Goal: Download file/media

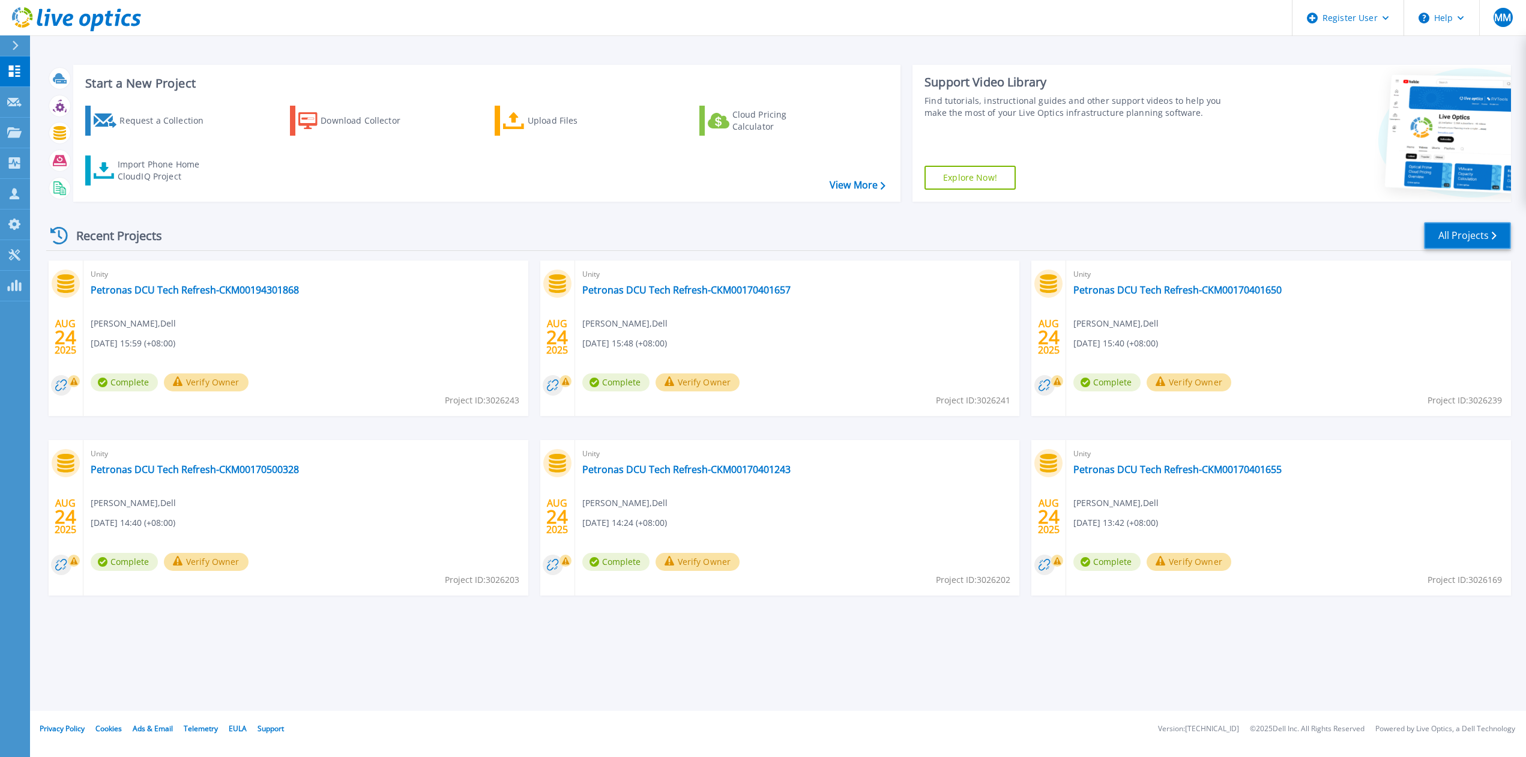
click at [1474, 231] on link "All Projects" at bounding box center [1467, 235] width 87 height 27
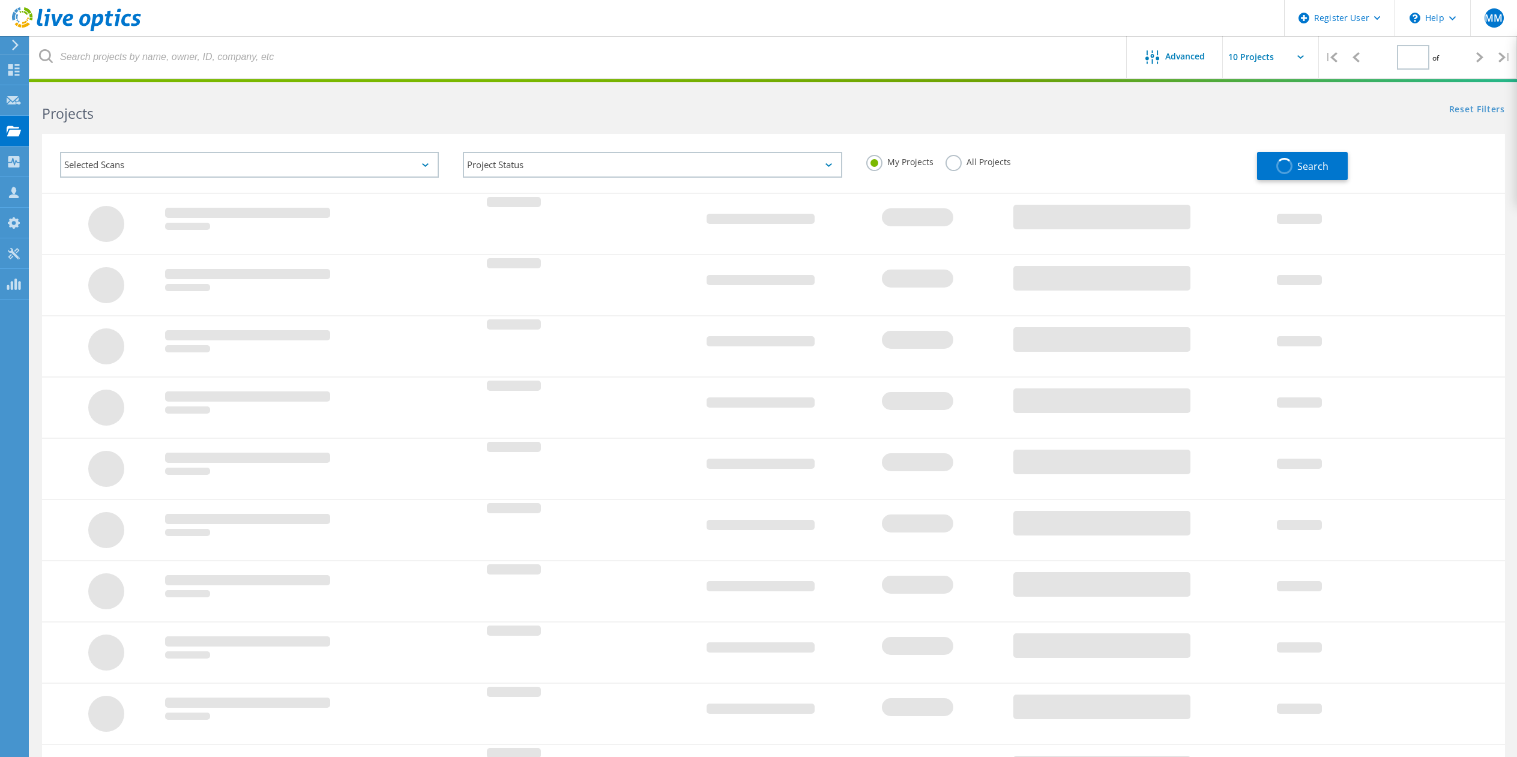
type input "2"
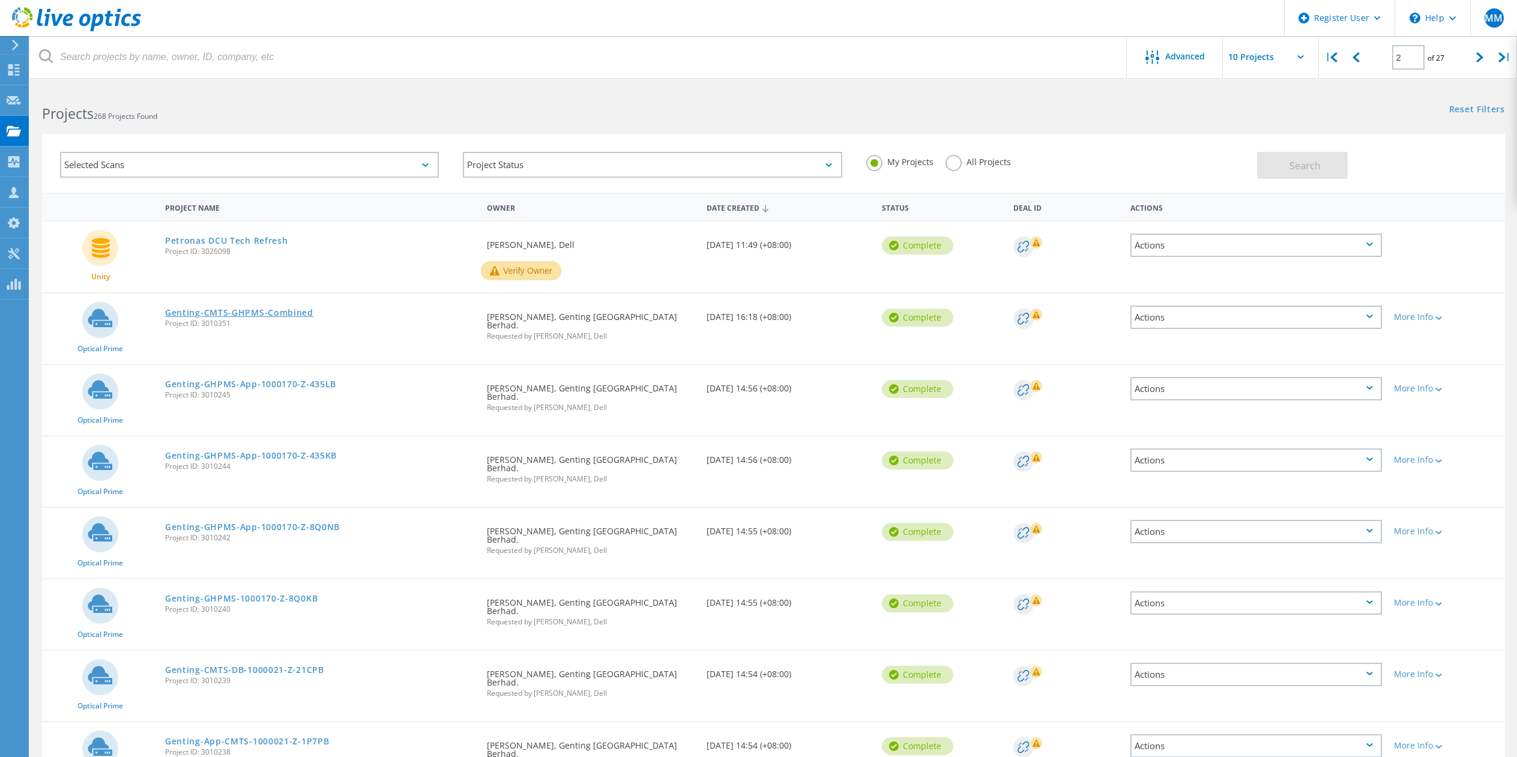
click at [269, 315] on link "Genting-CMTS-GHPMS-Combined" at bounding box center [239, 313] width 148 height 8
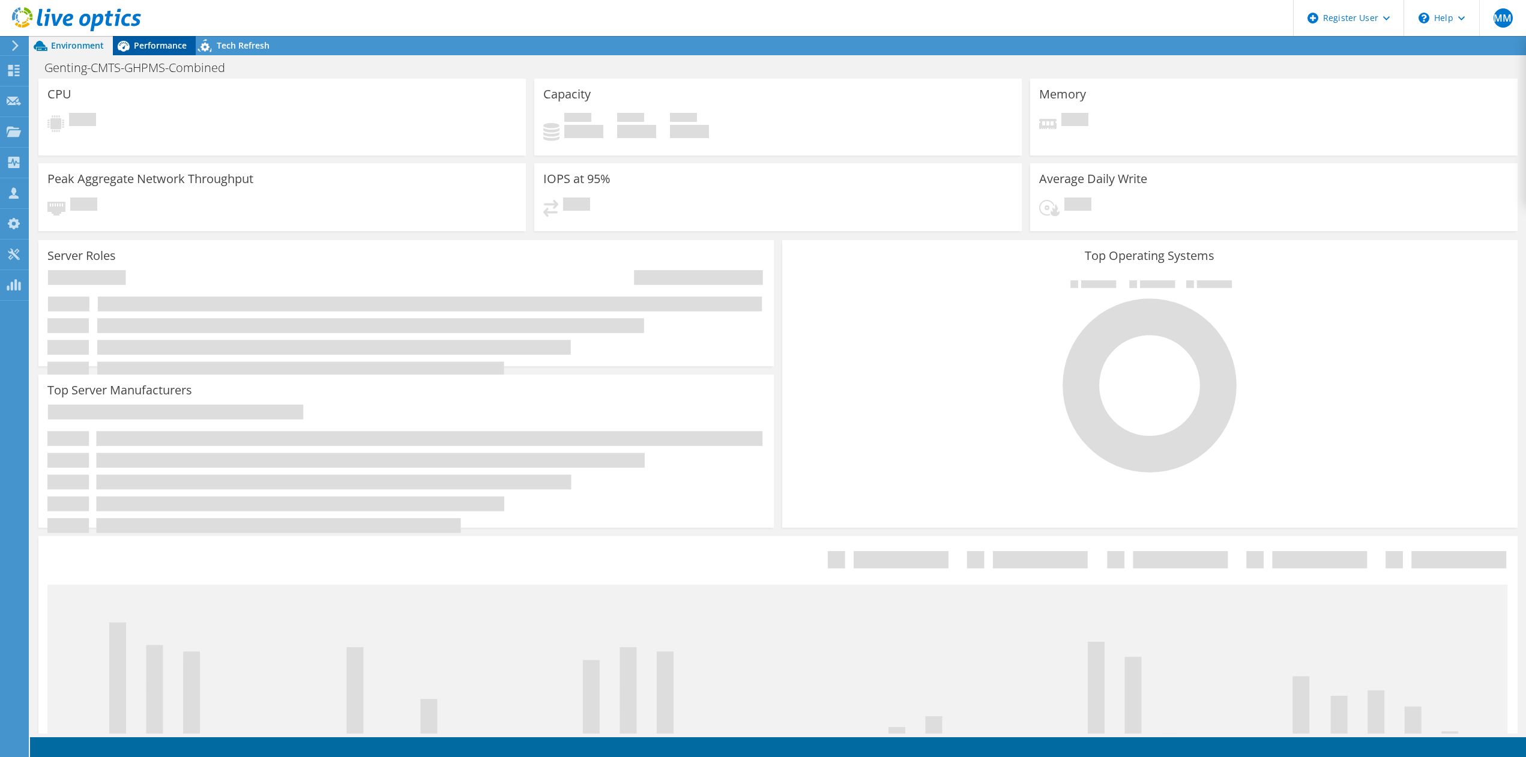
click at [152, 48] on span "Performance" at bounding box center [160, 45] width 53 height 11
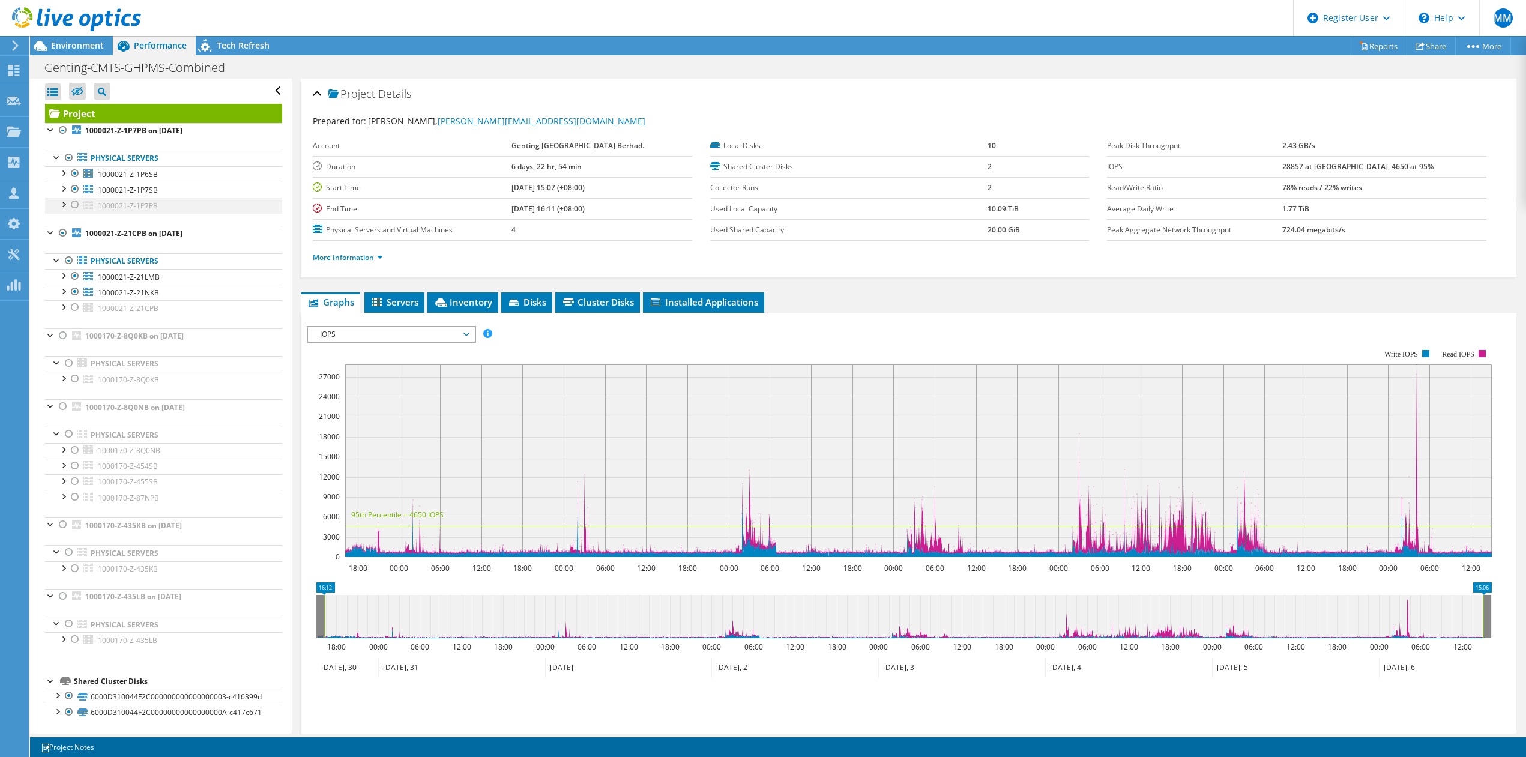
click at [75, 207] on div at bounding box center [75, 204] width 12 height 14
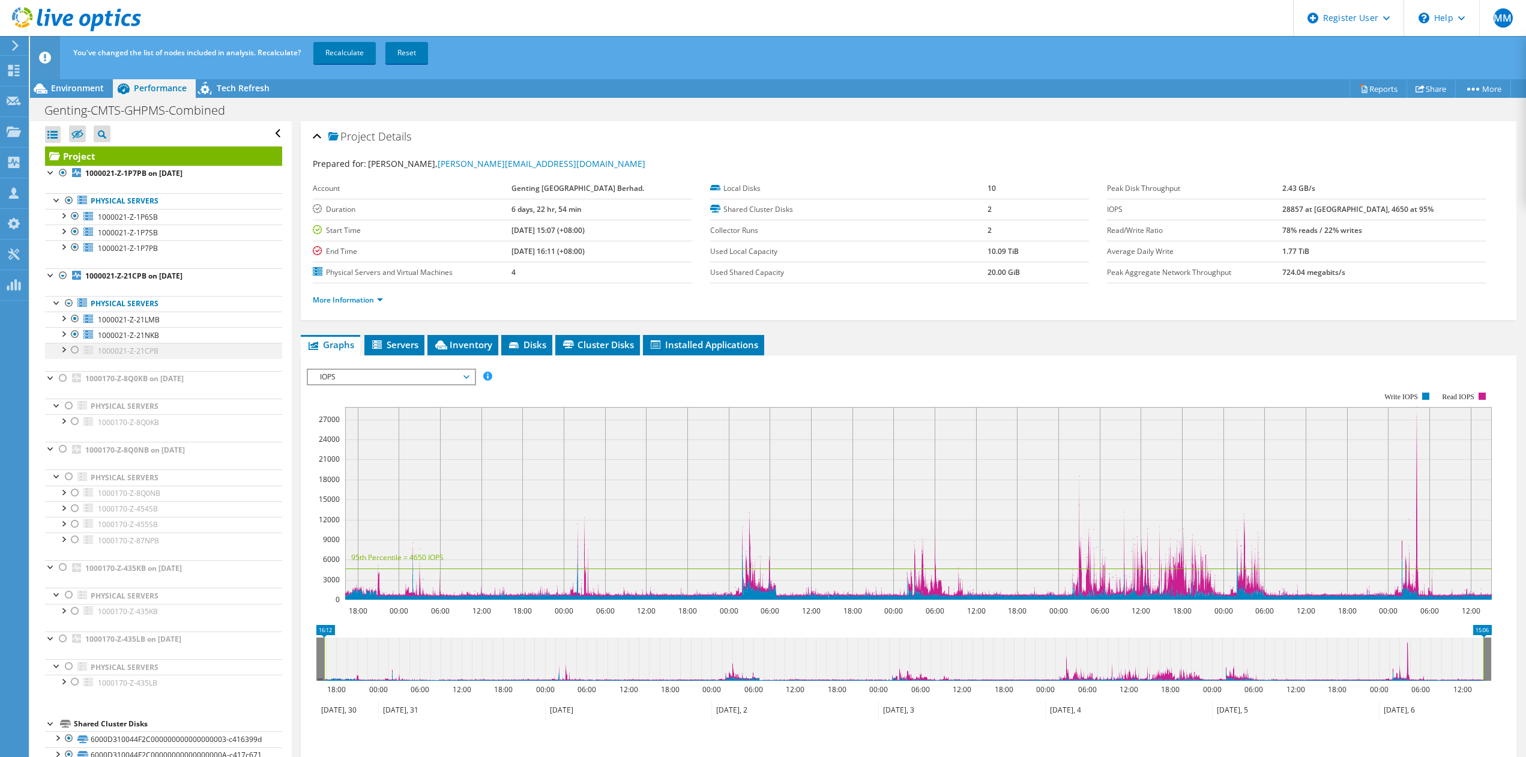
click at [73, 349] on div at bounding box center [75, 350] width 12 height 14
click at [346, 53] on link "Recalculate" at bounding box center [344, 53] width 62 height 22
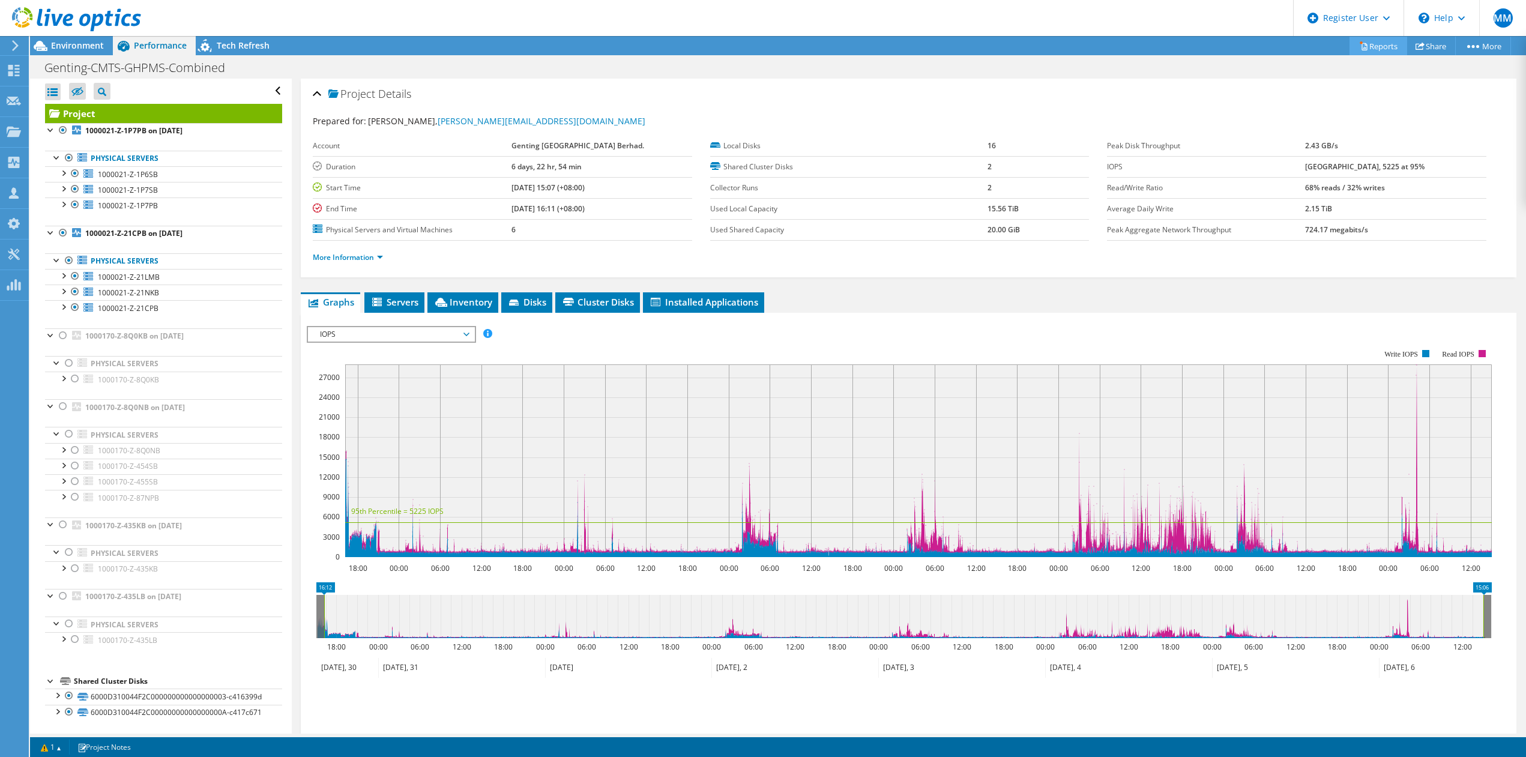
click at [1385, 45] on link "Reports" at bounding box center [1378, 46] width 58 height 19
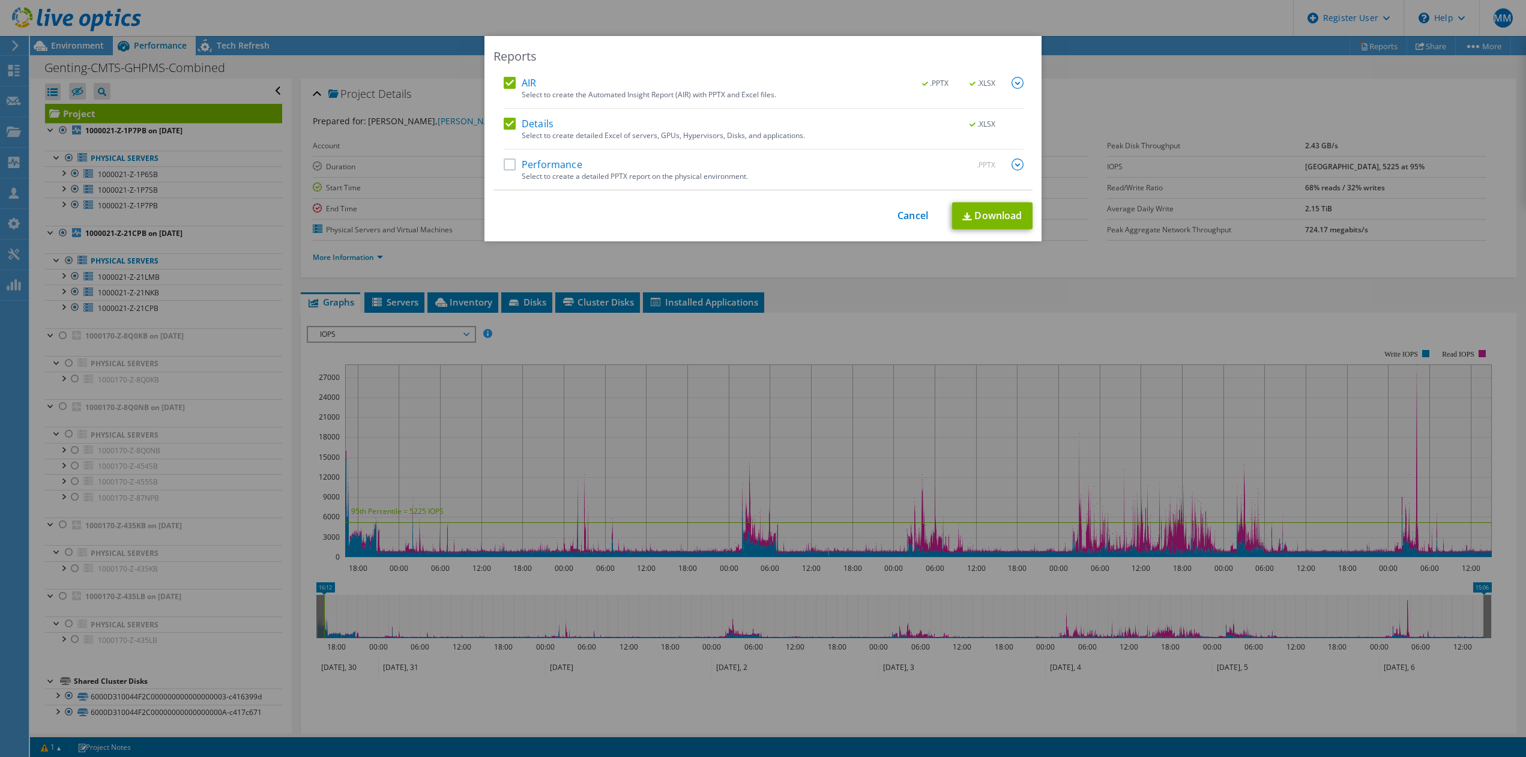
click at [559, 166] on label "Performance" at bounding box center [543, 164] width 79 height 12
click at [0, 0] on input "Performance" at bounding box center [0, 0] width 0 height 0
click at [1028, 213] on link "Download" at bounding box center [992, 215] width 80 height 27
click at [857, 293] on div "Reports AIR .PPTX .XLSX Select to create the Automated Insight Report (AIR) wit…" at bounding box center [763, 378] width 1526 height 685
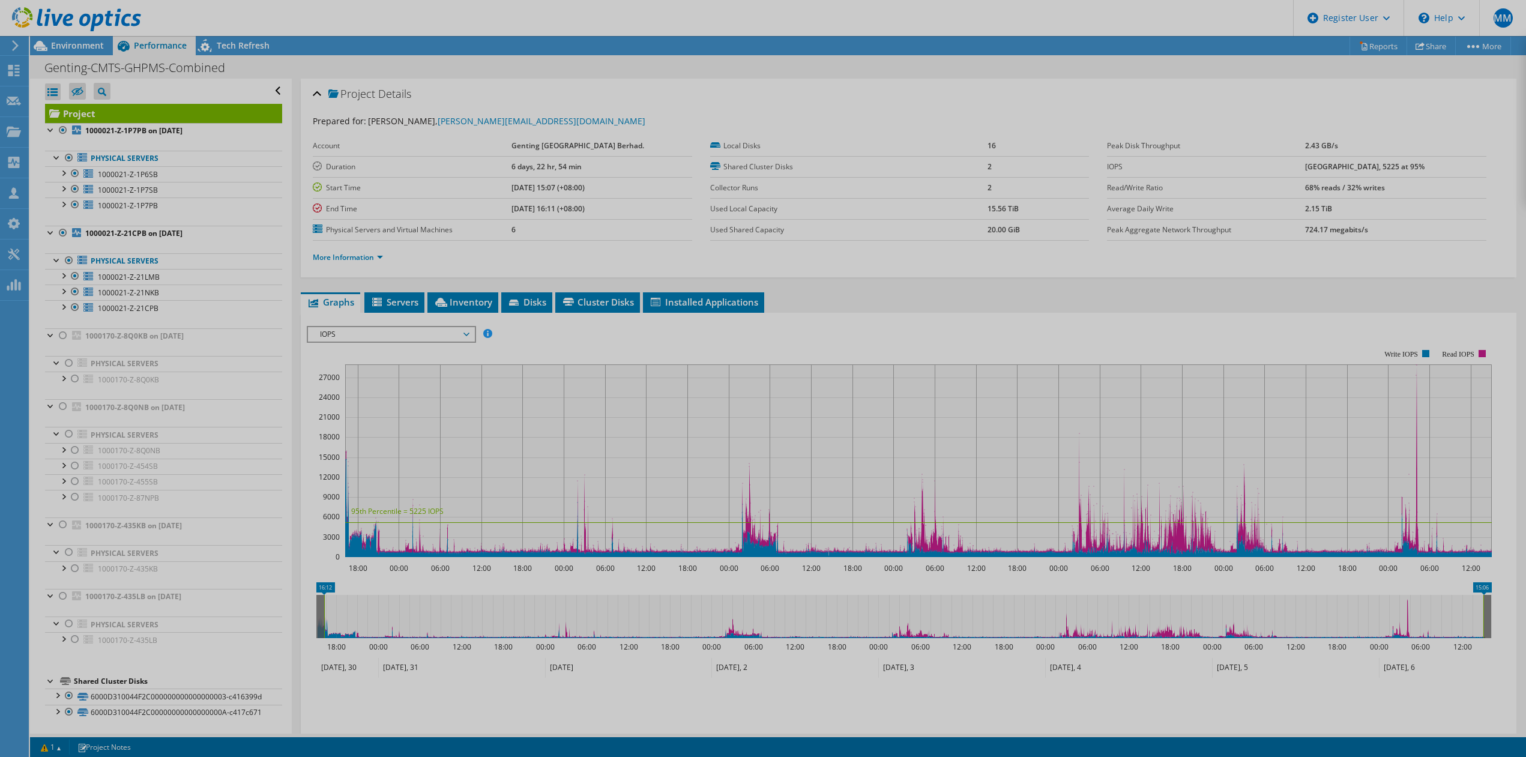
click at [709, 304] on div at bounding box center [763, 378] width 1526 height 757
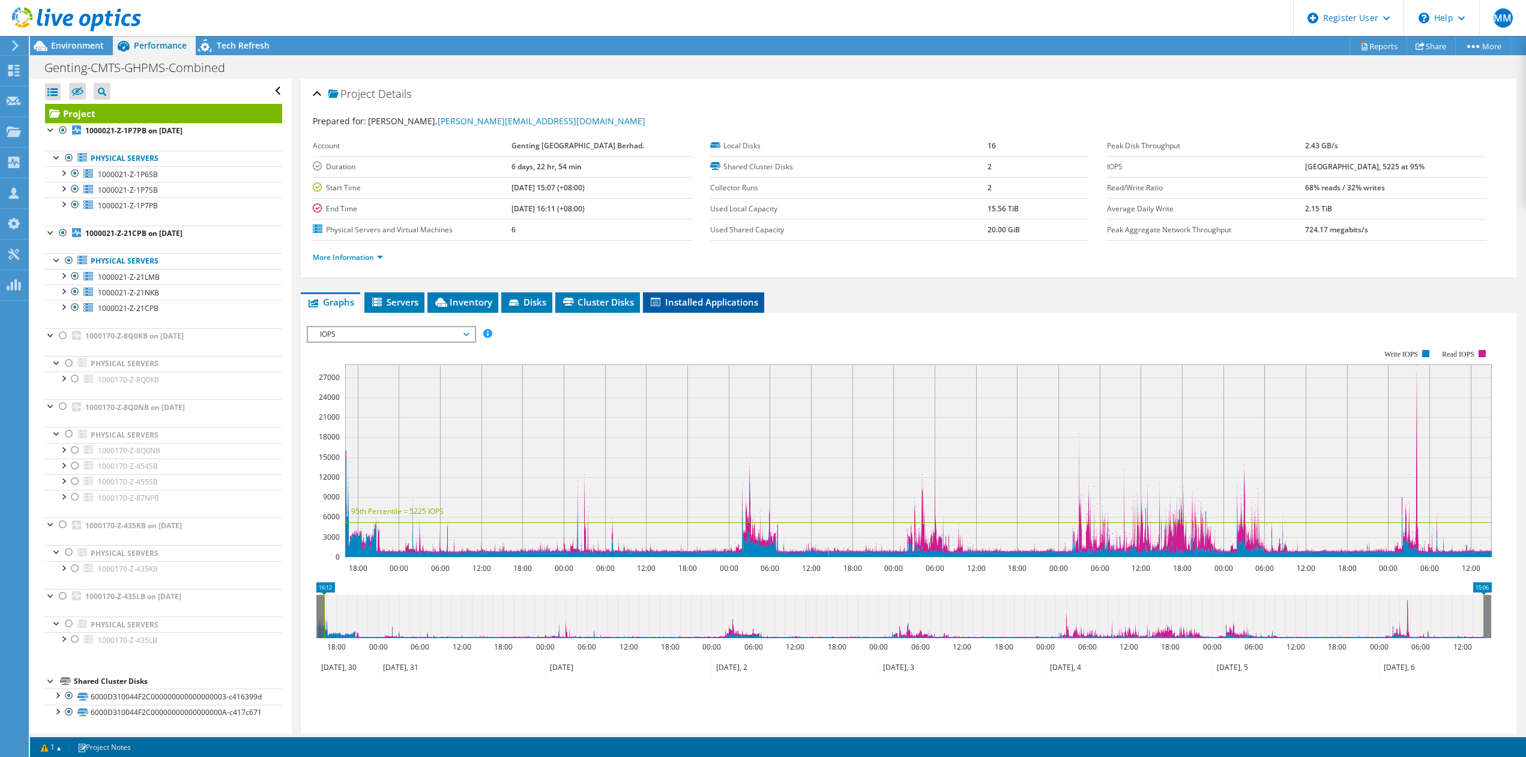
click at [708, 304] on span "Installed Applications" at bounding box center [703, 302] width 109 height 12
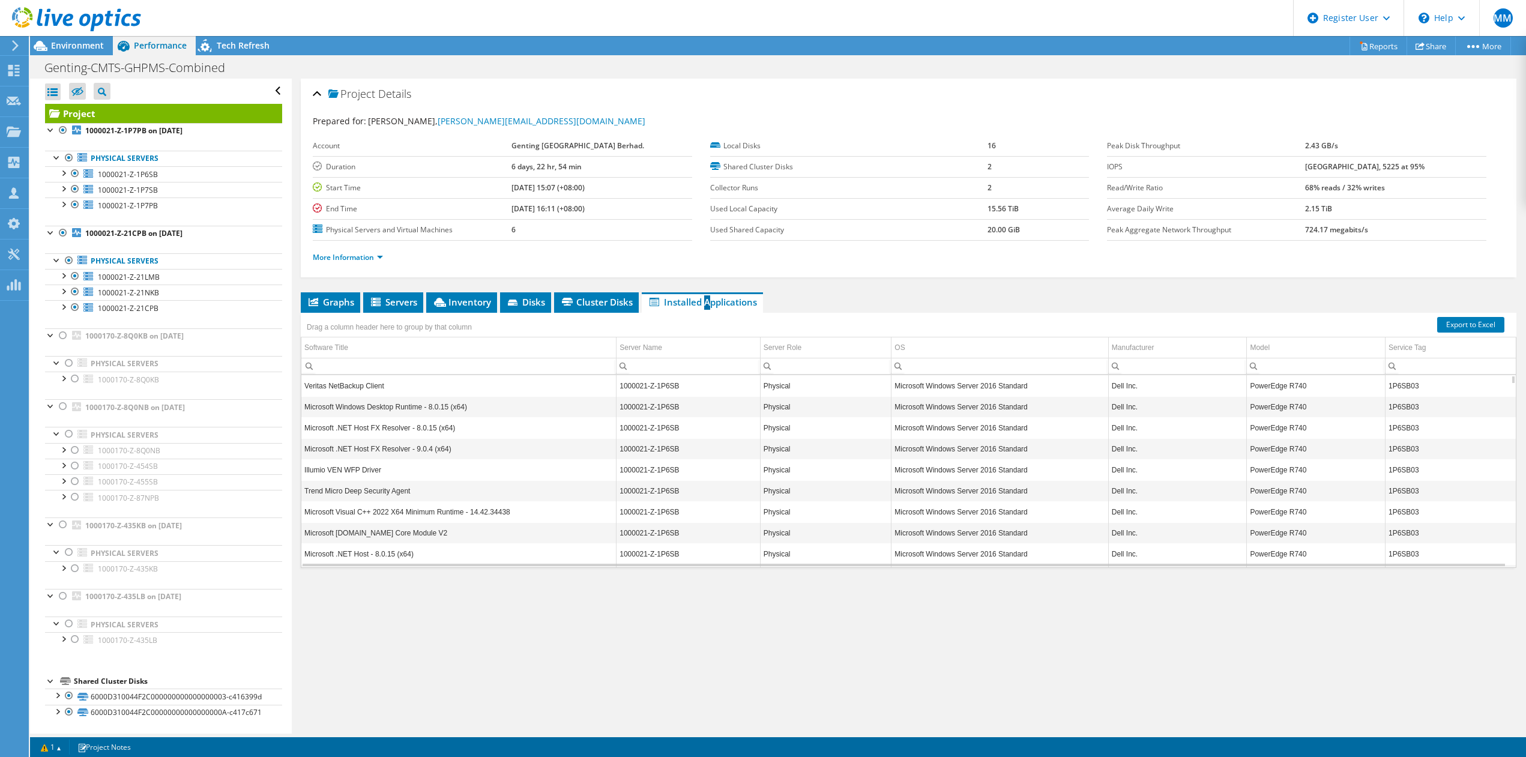
scroll to position [144, 0]
